Goal: Transaction & Acquisition: Book appointment/travel/reservation

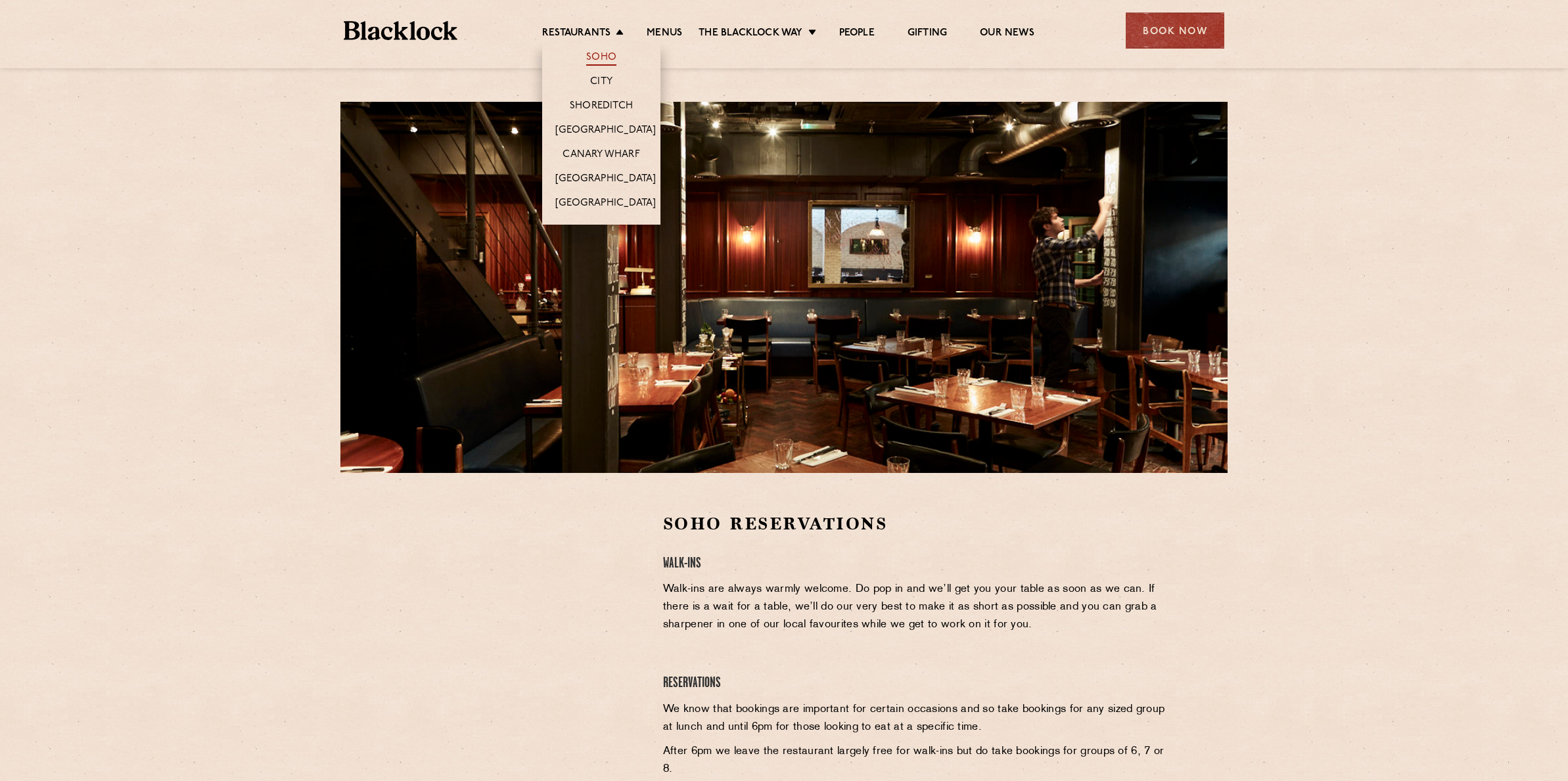
click at [599, 60] on link "Soho" at bounding box center [601, 59] width 30 height 14
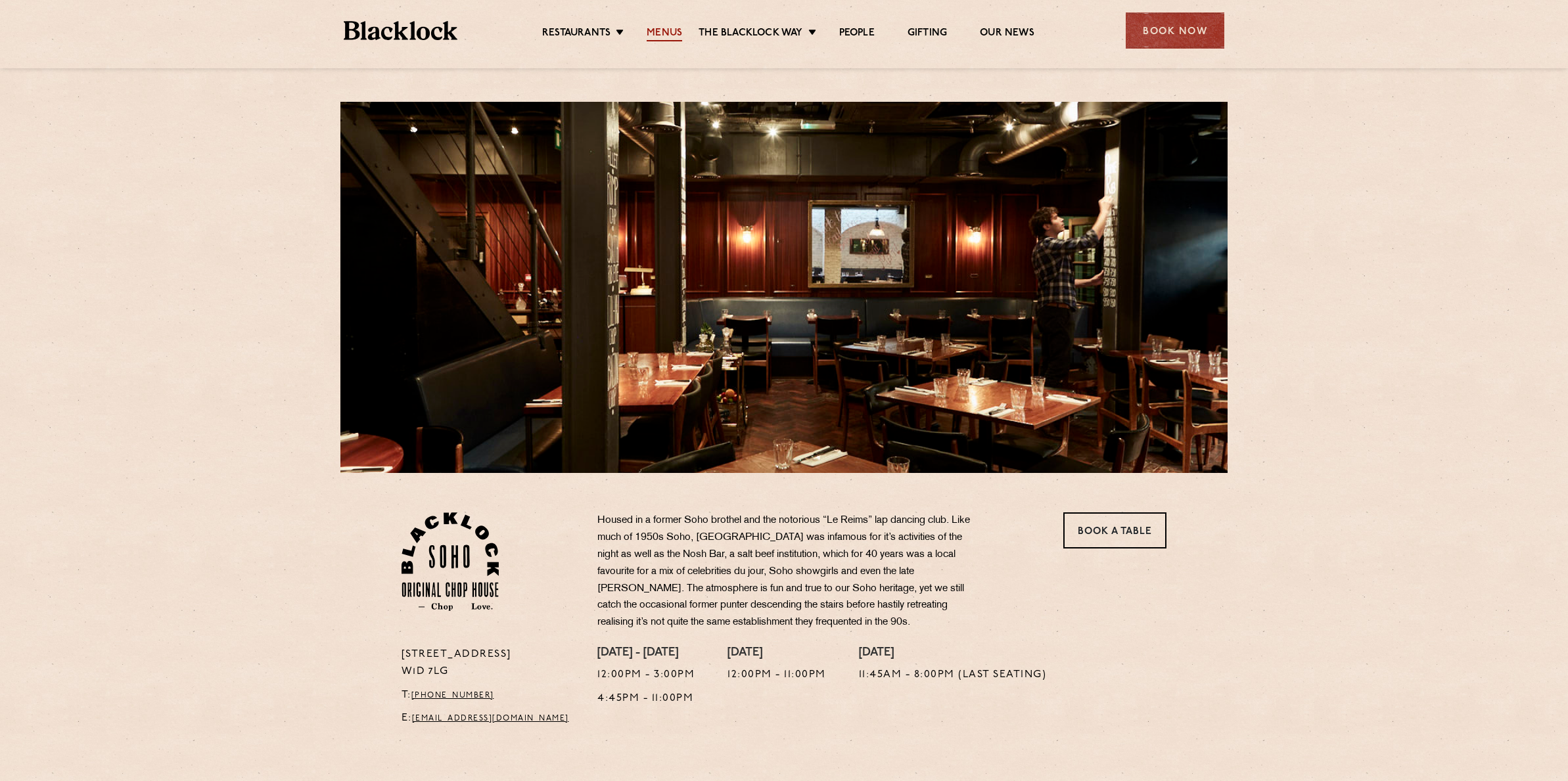
click at [667, 30] on link "Menus" at bounding box center [664, 34] width 36 height 14
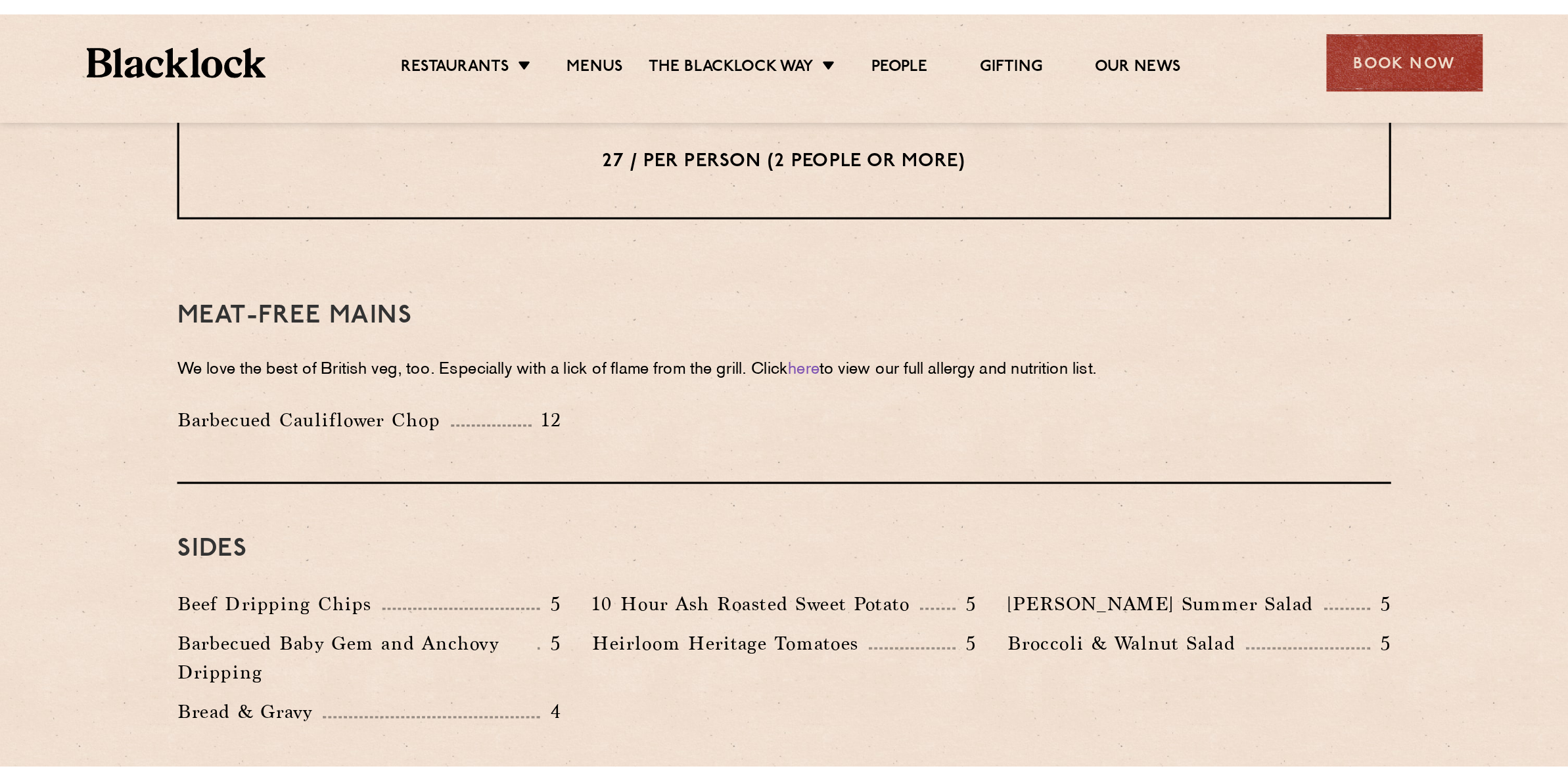
scroll to position [1788, 0]
